Goal: Transaction & Acquisition: Book appointment/travel/reservation

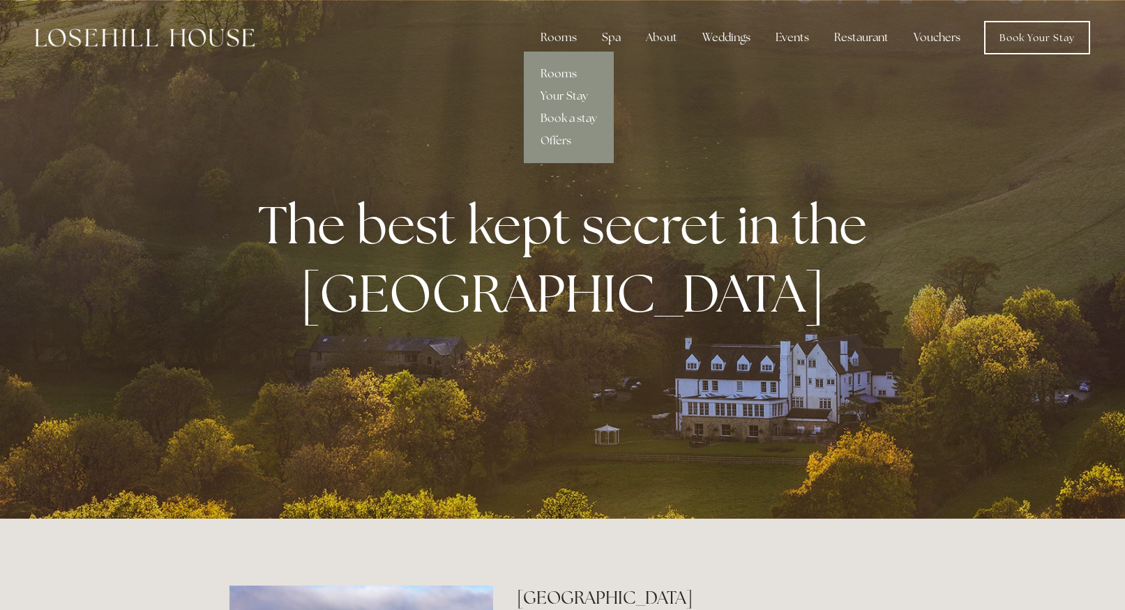
click at [563, 75] on link "Rooms" at bounding box center [569, 74] width 90 height 22
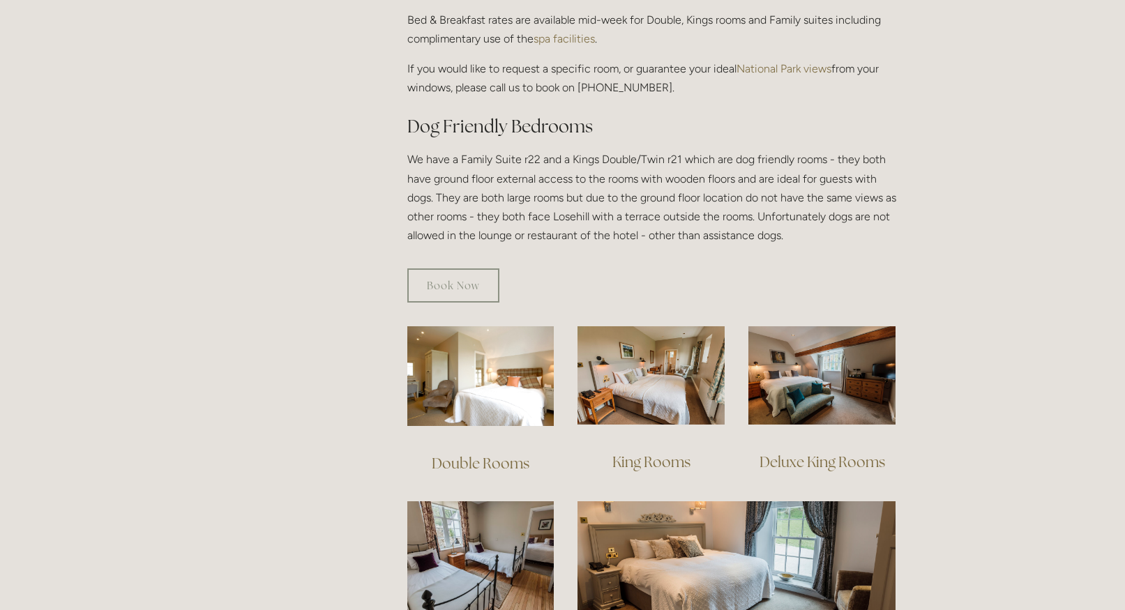
scroll to position [697, 0]
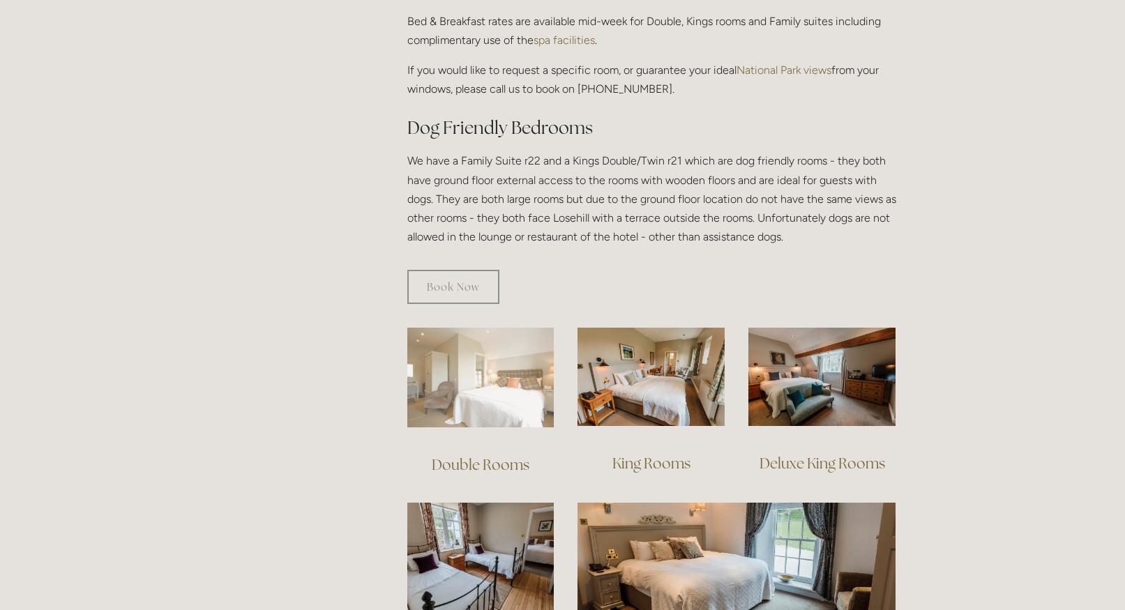
click at [506, 355] on img at bounding box center [480, 378] width 147 height 100
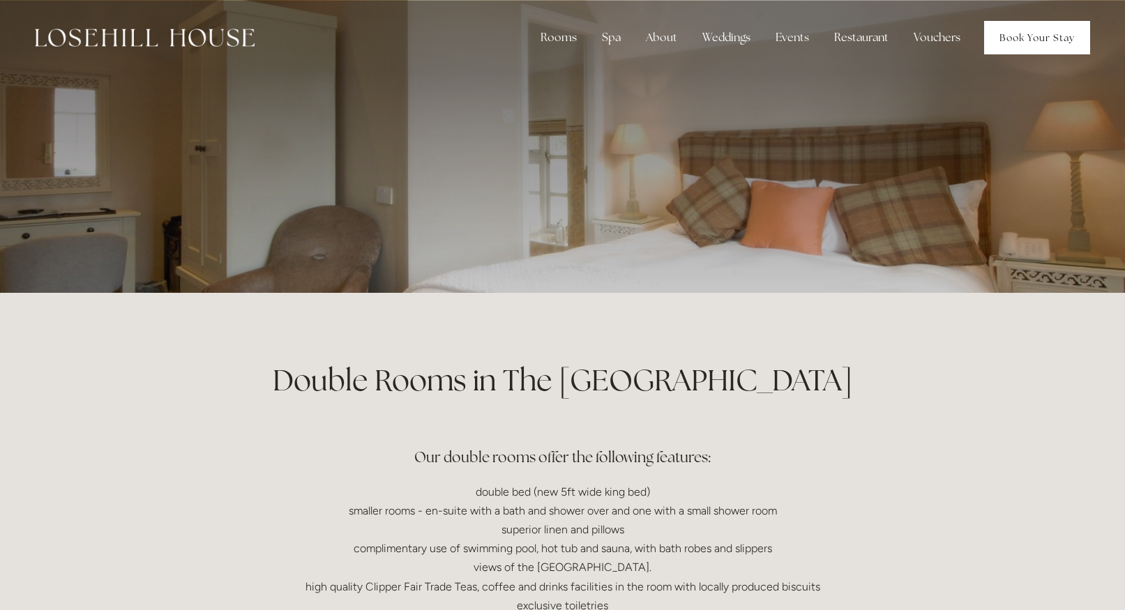
click at [1026, 36] on link "Book Your Stay" at bounding box center [1037, 37] width 106 height 33
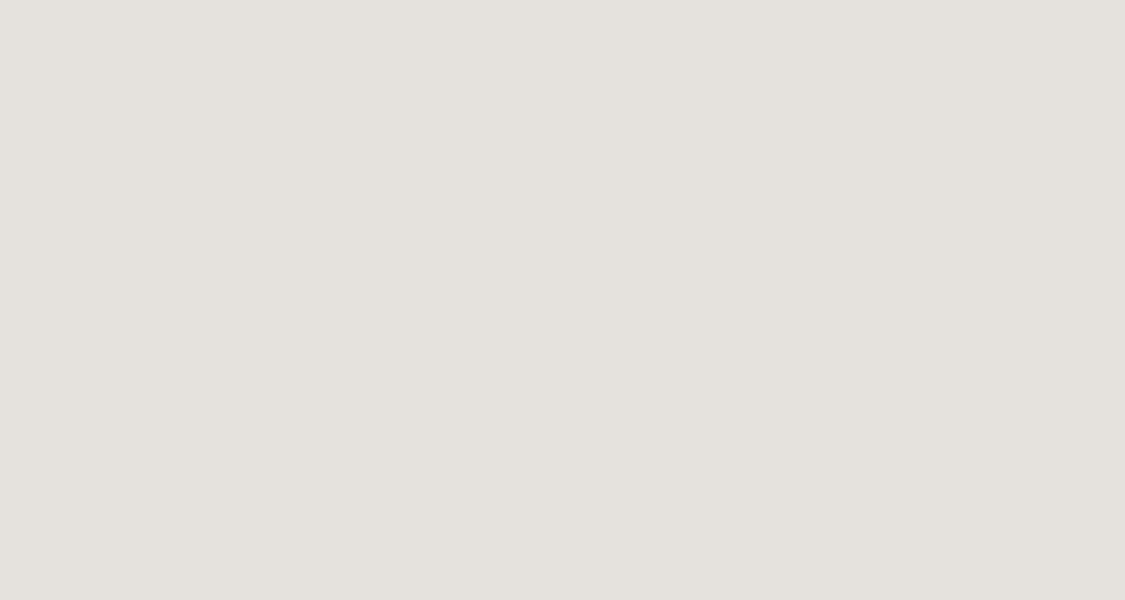
scroll to position [95, 0]
